Goal: Navigation & Orientation: Find specific page/section

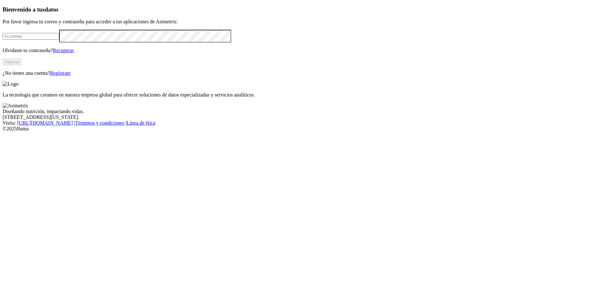
type input "[EMAIL_ADDRESS][DOMAIN_NAME]"
click at [22, 65] on button "Ingresa" at bounding box center [12, 62] width 19 height 7
